Goal: Information Seeking & Learning: Learn about a topic

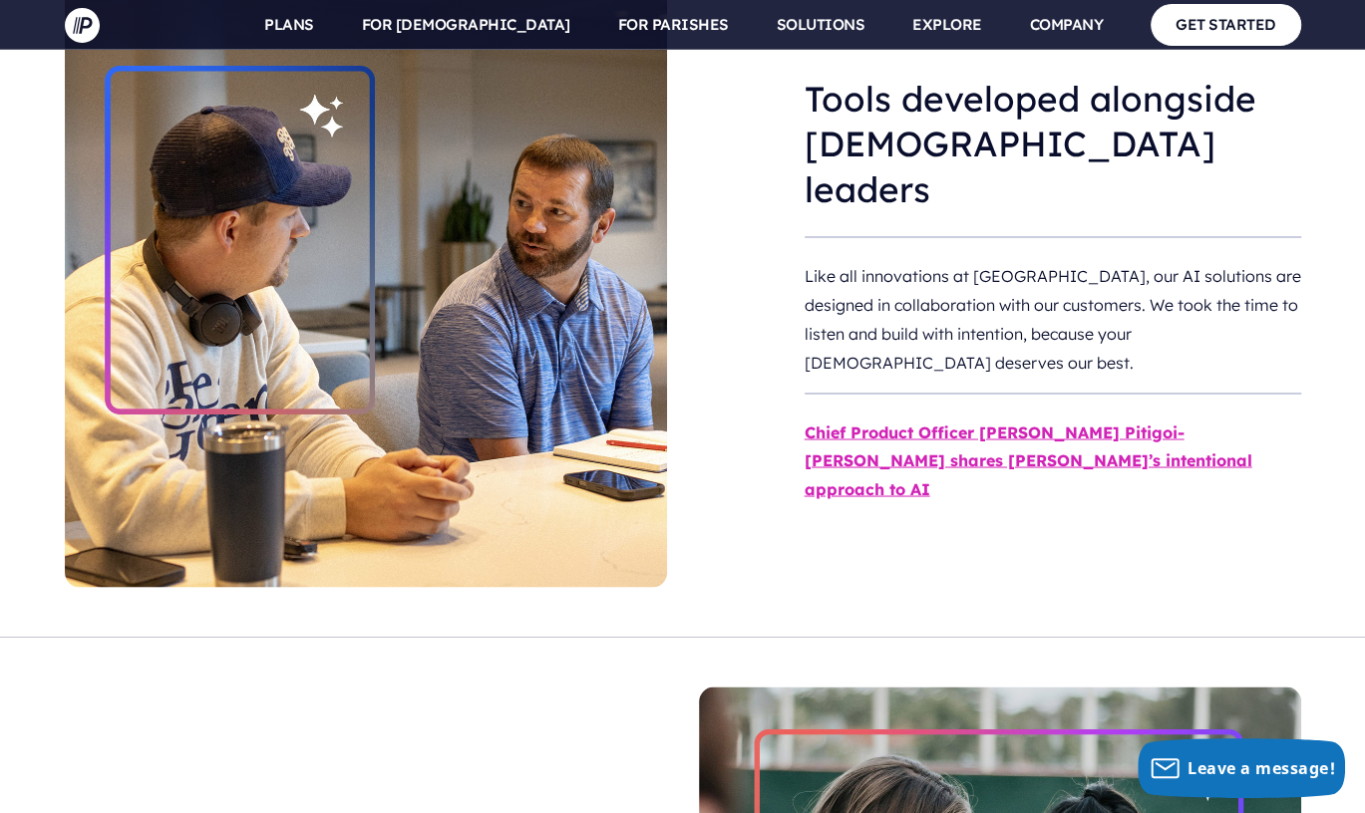
scroll to position [2453, 0]
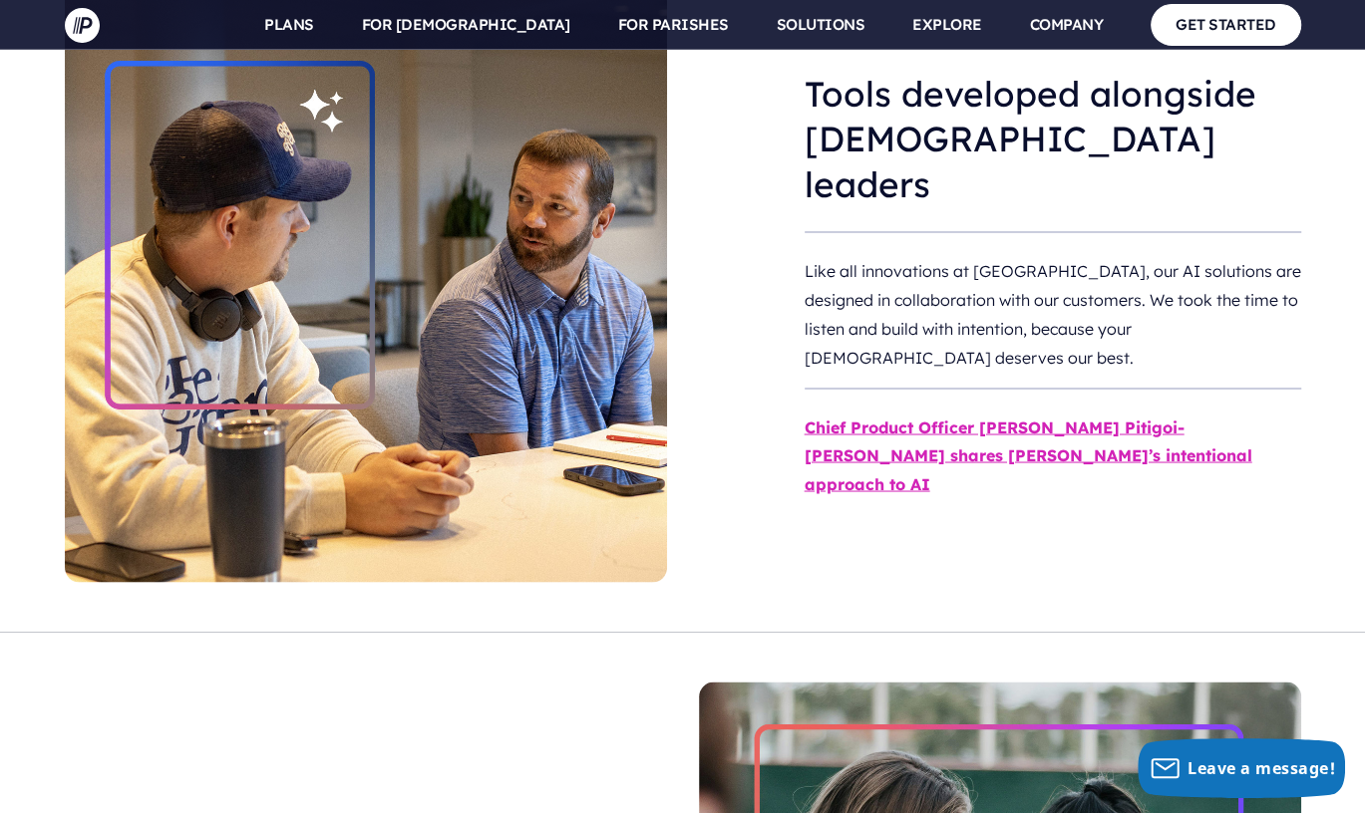
click at [841, 417] on link "Chief Product Officer [PERSON_NAME] Pitigoi-[PERSON_NAME] shares [PERSON_NAME]’…" at bounding box center [1029, 456] width 448 height 78
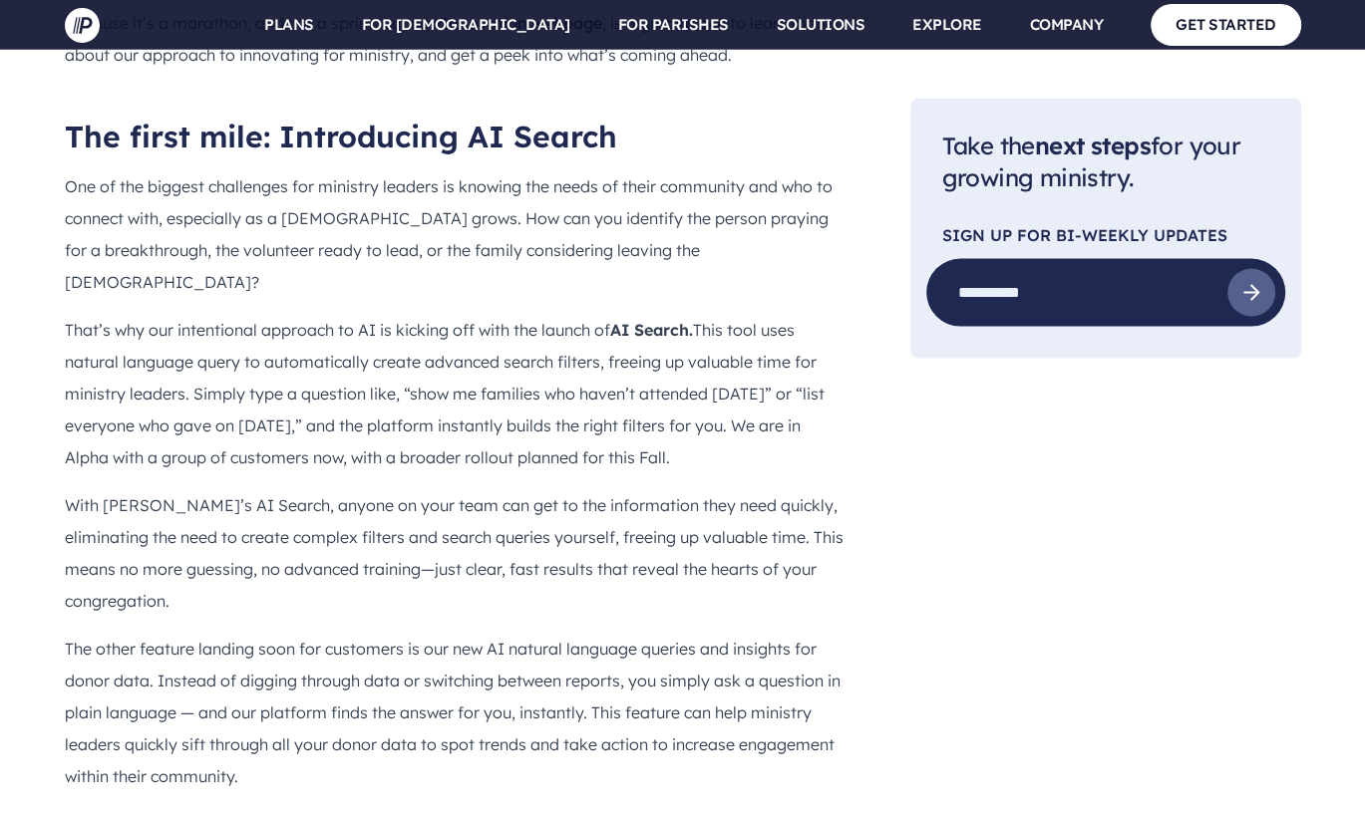
scroll to position [2813, 0]
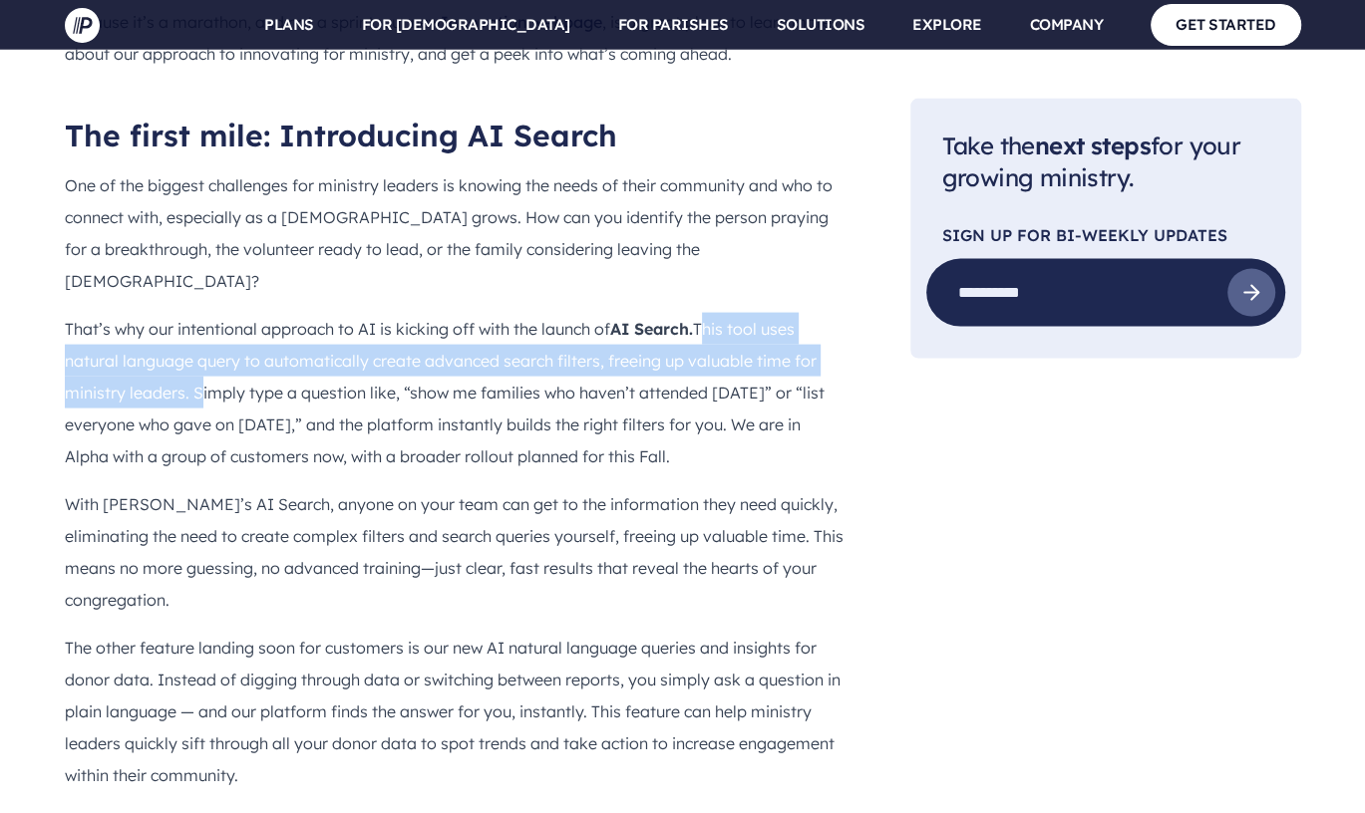
drag, startPoint x: 708, startPoint y: 256, endPoint x: 195, endPoint y: 331, distance: 517.8
click at [195, 331] on p "That’s why our intentional approach to AI is kicking off with the launch of AI …" at bounding box center [456, 393] width 782 height 160
copy p "This tool uses natural language query to automatically create advanced search f…"
